Goal: Check status: Check status

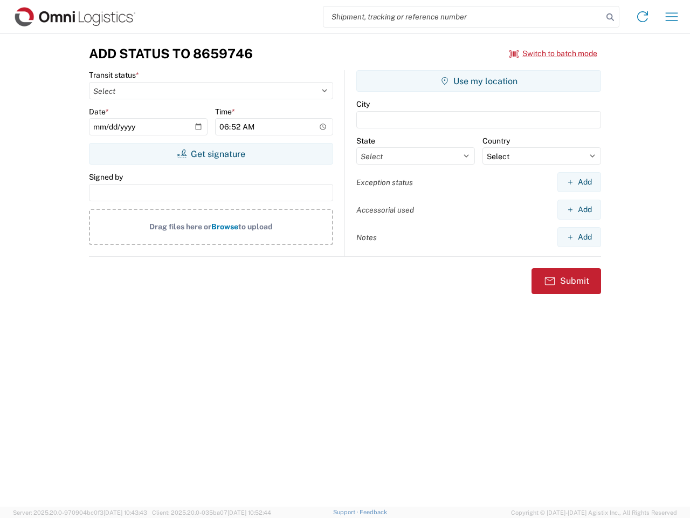
click at [463, 17] on input "search" at bounding box center [463, 16] width 279 height 20
click at [610, 17] on icon at bounding box center [610, 17] width 15 height 15
click at [643, 17] on icon at bounding box center [642, 16] width 17 height 17
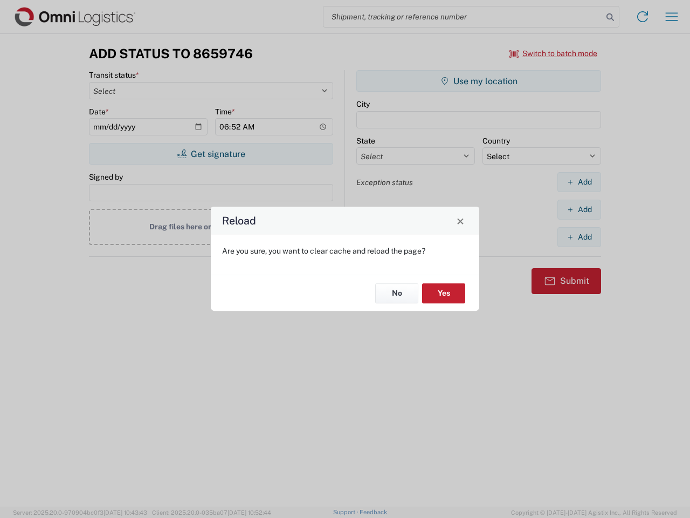
click at [672, 17] on div "Reload Are you sure, you want to clear cache and reload the page? No Yes" at bounding box center [345, 259] width 690 height 518
click at [554, 53] on div "Reload Are you sure, you want to clear cache and reload the page? No Yes" at bounding box center [345, 259] width 690 height 518
click at [211, 154] on div "Reload Are you sure, you want to clear cache and reload the page? No Yes" at bounding box center [345, 259] width 690 height 518
click at [479, 81] on div "Reload Are you sure, you want to clear cache and reload the page? No Yes" at bounding box center [345, 259] width 690 height 518
click at [579, 182] on div "Reload Are you sure, you want to clear cache and reload the page? No Yes" at bounding box center [345, 259] width 690 height 518
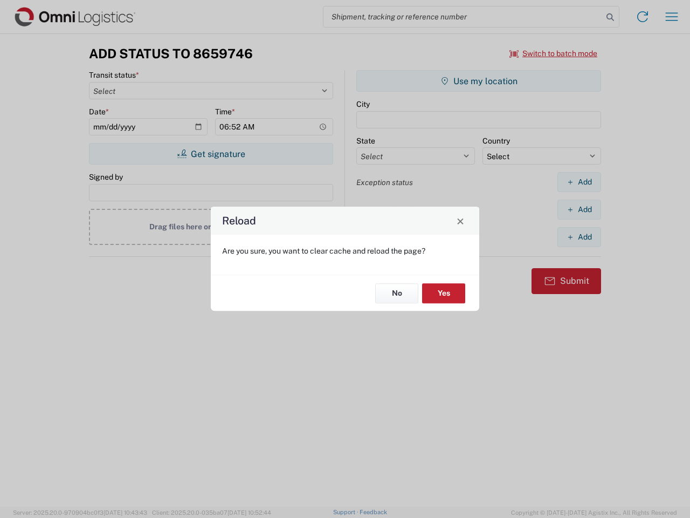
click at [579, 209] on div "Reload Are you sure, you want to clear cache and reload the page? No Yes" at bounding box center [345, 259] width 690 height 518
click at [579, 237] on div "Reload Are you sure, you want to clear cache and reload the page? No Yes" at bounding box center [345, 259] width 690 height 518
